Goal: Information Seeking & Learning: Understand process/instructions

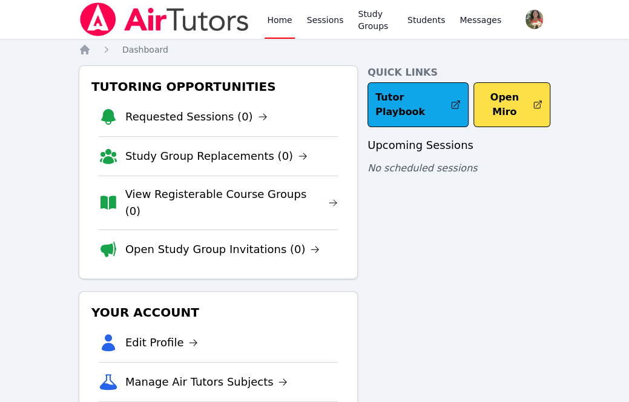
scroll to position [10, 0]
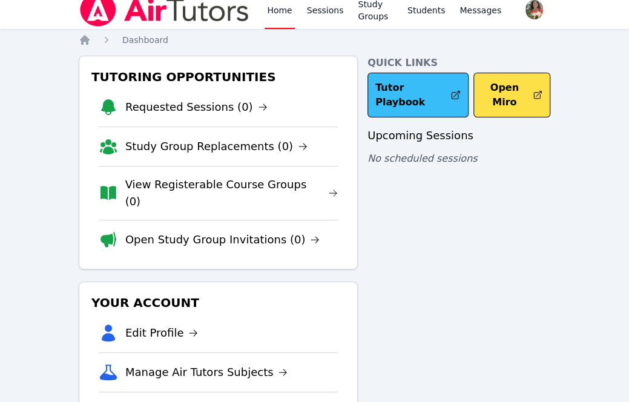
click at [399, 90] on link "Tutor Playbook" at bounding box center [418, 95] width 101 height 45
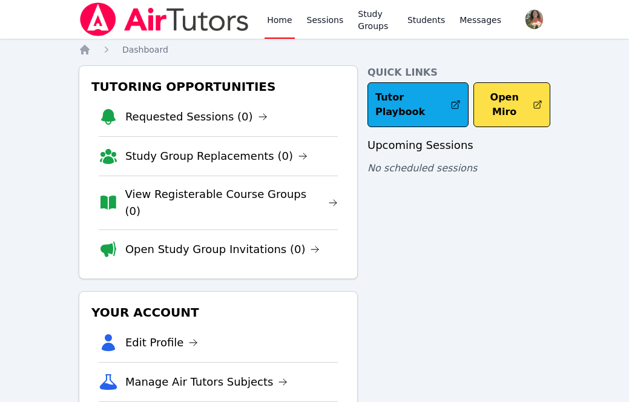
scroll to position [10, 0]
